Goal: Information Seeking & Learning: Check status

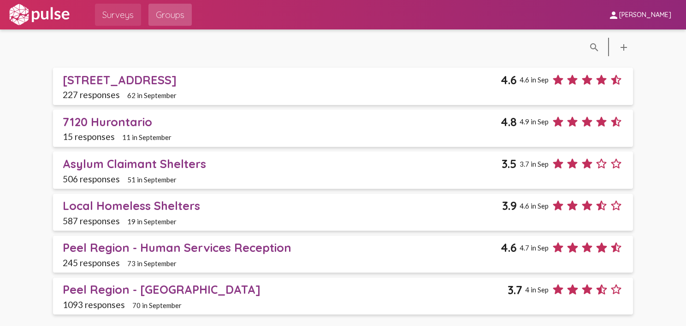
click at [123, 15] on span "Surveys" at bounding box center [117, 14] width 31 height 17
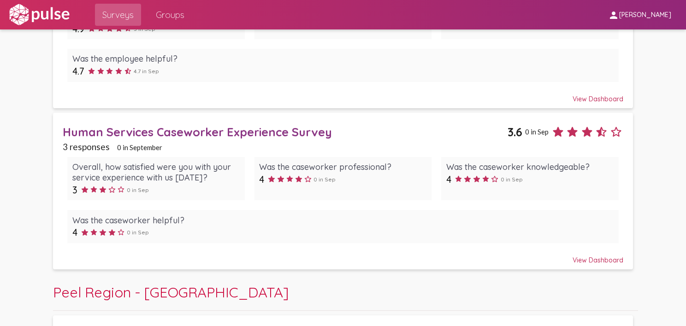
scroll to position [628, 0]
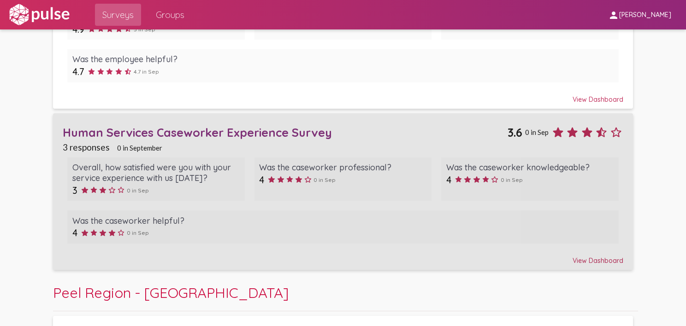
click at [196, 128] on div "Human Services Caseworker Experience Survey" at bounding box center [285, 132] width 445 height 14
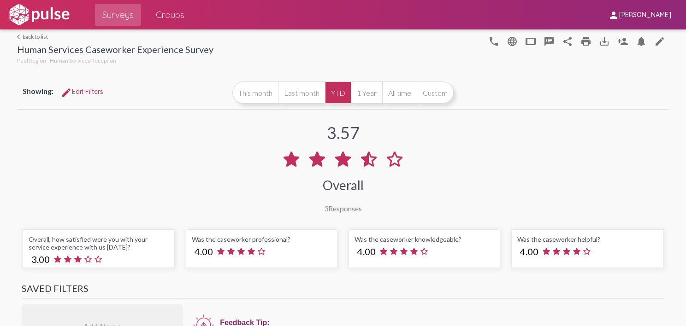
click at [26, 34] on link "arrow_back_ios back to list" at bounding box center [115, 36] width 196 height 7
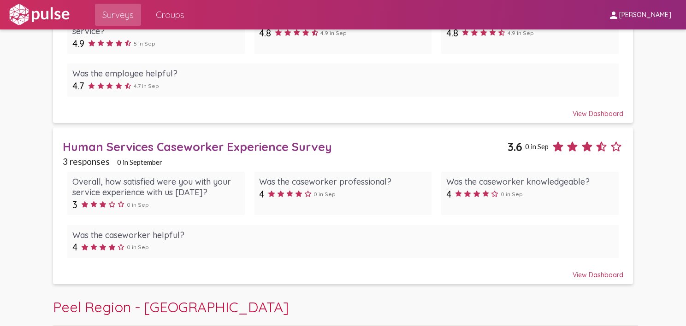
scroll to position [612, 0]
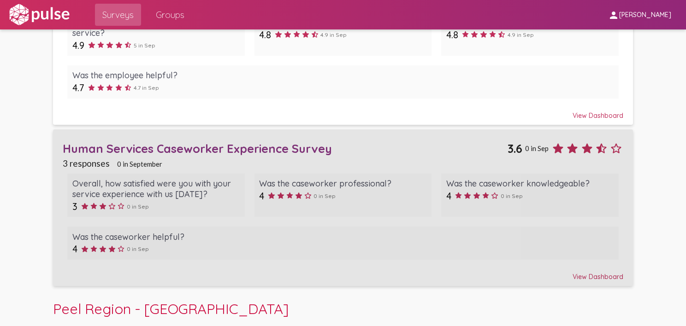
click at [168, 145] on div "Human Services Caseworker Experience Survey" at bounding box center [285, 148] width 445 height 14
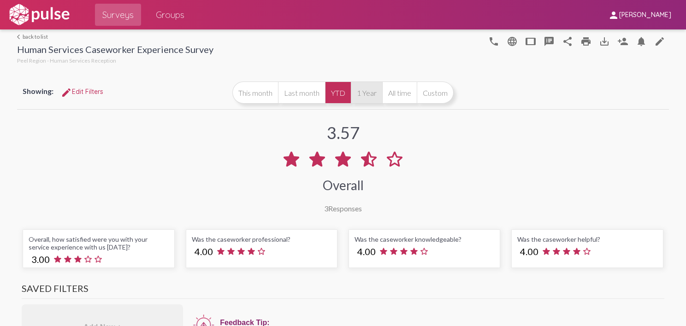
click at [363, 93] on button "1 Year" at bounding box center [366, 93] width 31 height 22
